Goal: Understand process/instructions: Learn how to perform a task or action

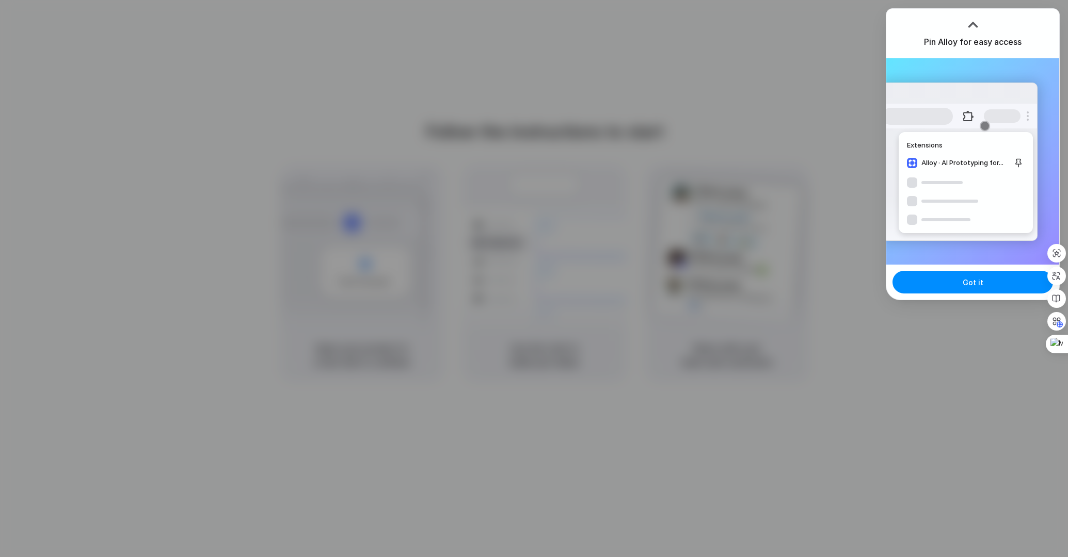
click at [958, 260] on div "Extensions Alloy · AI Prototyping for..." at bounding box center [972, 161] width 173 height 206
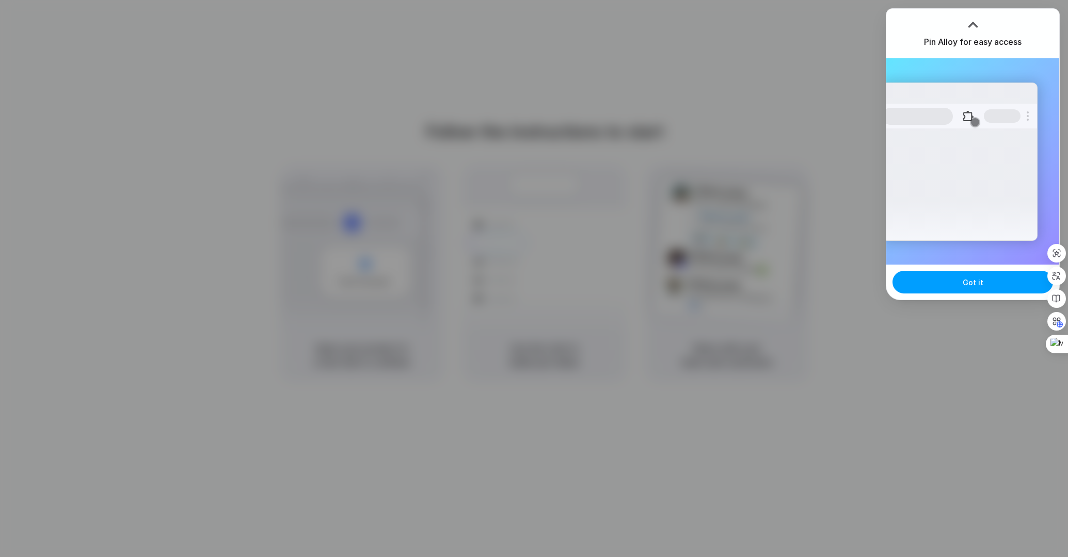
click at [950, 280] on button "Got it" at bounding box center [972, 282] width 160 height 23
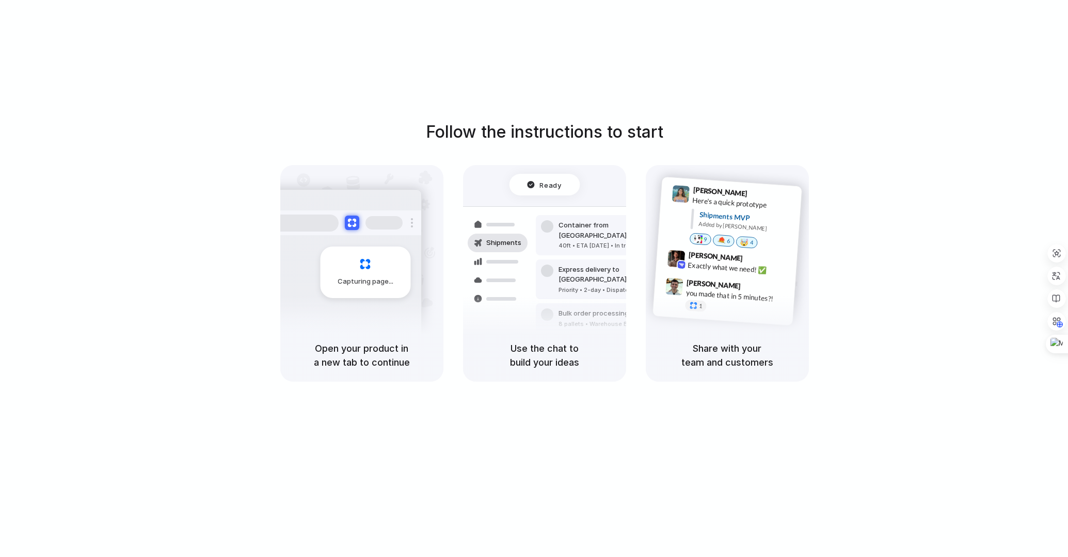
click at [961, 68] on div "Follow the instructions to start Capturing page Open your product in a new tab …" at bounding box center [544, 289] width 1088 height 578
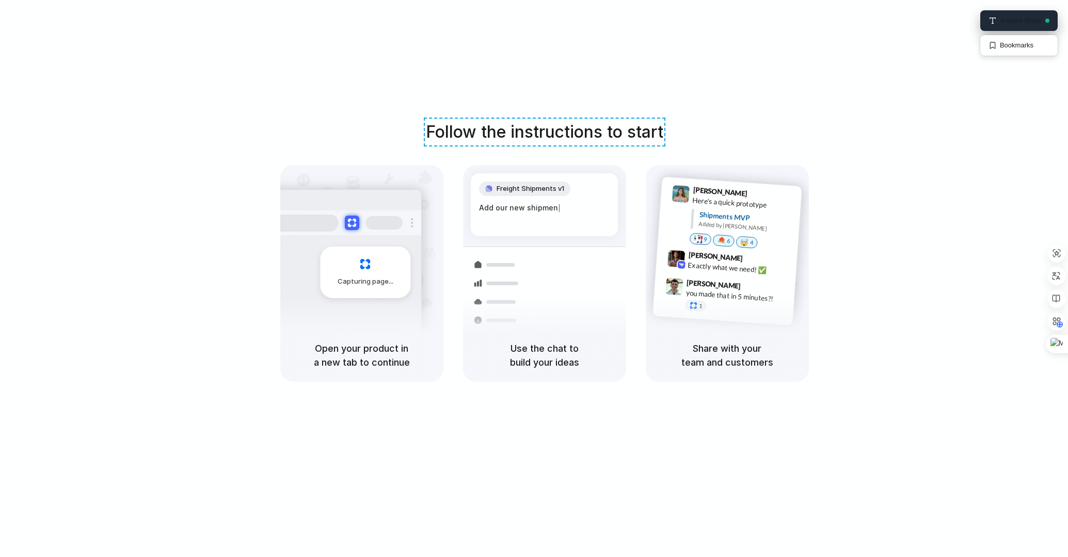
click at [474, 131] on h1 "Follow the instructions to start" at bounding box center [544, 132] width 237 height 25
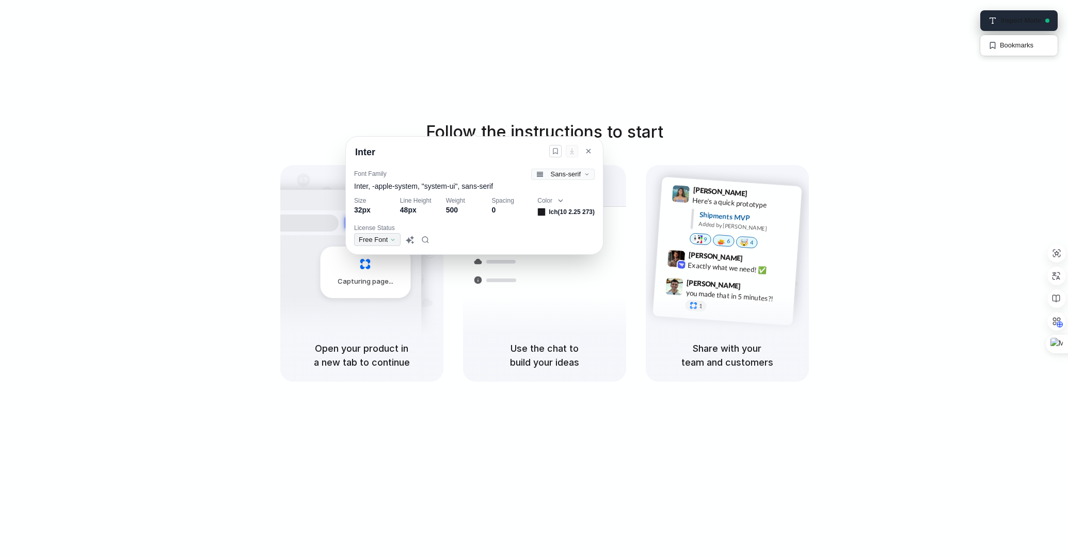
click at [395, 239] on button "Free Font" at bounding box center [377, 239] width 46 height 13
click at [387, 244] on span "Free Font" at bounding box center [373, 240] width 29 height 8
click at [585, 75] on div "Follow the instructions to start Capturing page Open your product in a new tab …" at bounding box center [544, 289] width 1088 height 578
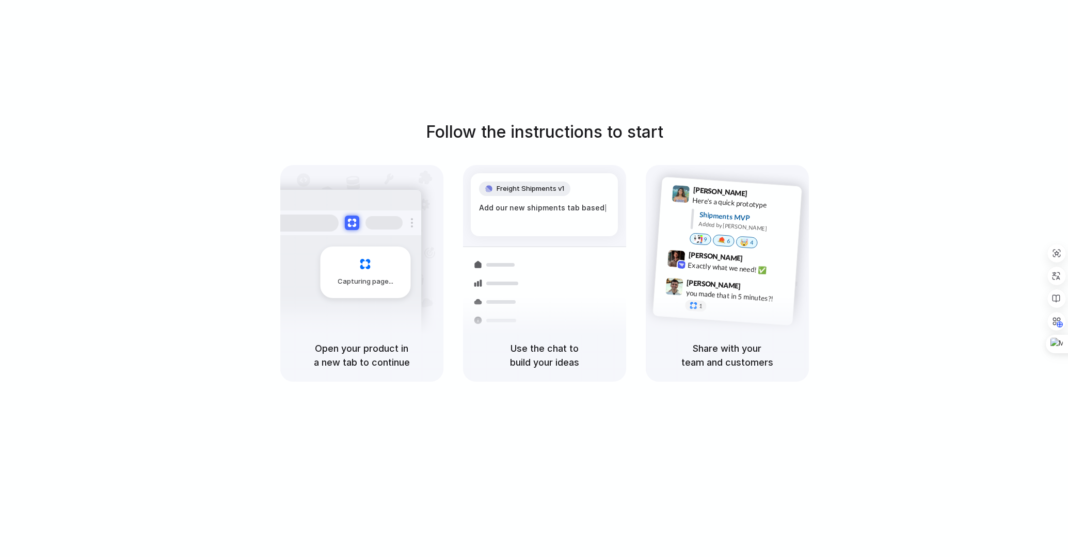
click at [853, 287] on div "Follow the instructions to start Capturing page Open your product in a new tab …" at bounding box center [544, 251] width 1068 height 262
